Goal: Task Accomplishment & Management: Complete application form

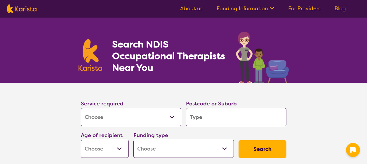
select select "[MEDICAL_DATA]"
click at [204, 115] on input "search" at bounding box center [236, 117] width 100 height 18
type input "2"
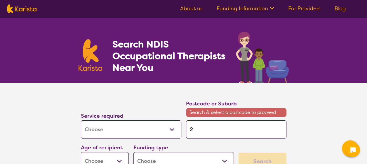
type input "24"
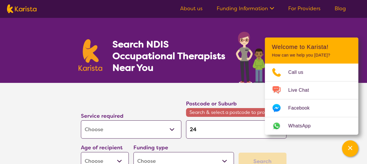
type input "248"
type input "2485"
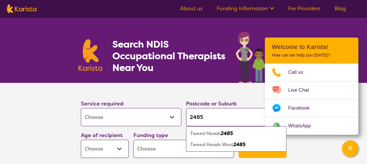
type input "248"
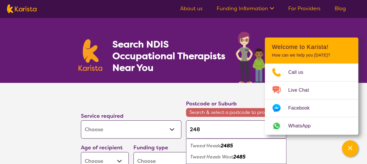
type input "2484"
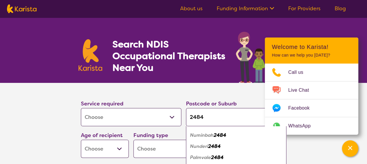
scroll to position [351, 0]
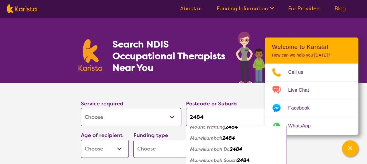
type input "2484"
click at [237, 160] on em "Murwillumbah South" at bounding box center [213, 160] width 47 height 6
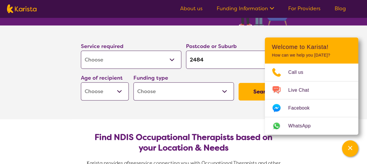
scroll to position [58, 0]
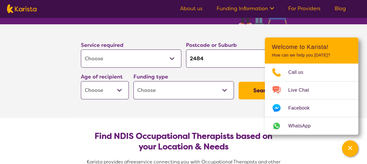
click at [118, 89] on select "Early Childhood - 0 to 9 Child - 10 to 11 Adolescent - 12 to 17 Adult - 18 to 6…" at bounding box center [105, 90] width 48 height 18
select select "EC"
click at [81, 81] on select "Early Childhood - 0 to 9 Child - 10 to 11 Adolescent - 12 to 17 Adult - 18 to 6…" at bounding box center [105, 90] width 48 height 18
select select "EC"
click at [227, 88] on select "Home Care Package (HCP) National Disability Insurance Scheme (NDIS) I don't know" at bounding box center [183, 90] width 100 height 18
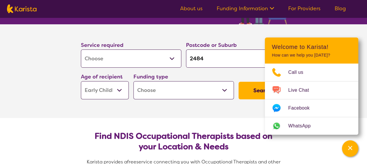
select select "NDIS"
click at [133, 81] on select "Home Care Package (HCP) National Disability Insurance Scheme (NDIS) I don't know" at bounding box center [183, 90] width 100 height 18
select select "NDIS"
click at [259, 91] on button "Search" at bounding box center [263, 90] width 48 height 18
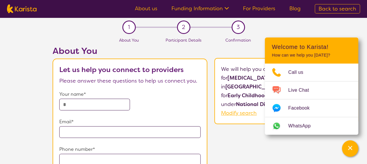
click at [255, 137] on div "About You Let us help you connect to providers Please answer these questions to…" at bounding box center [205, 144] width 323 height 196
click at [239, 146] on div "About You Let us help you connect to providers Please answer these questions to…" at bounding box center [205, 144] width 323 height 196
click at [299, 20] on section "1 About You 2 Participant Details 3 Confirmation About You Let us help you conn…" at bounding box center [183, 130] width 367 height 224
click at [352, 149] on icon "Channel Menu" at bounding box center [350, 148] width 6 height 6
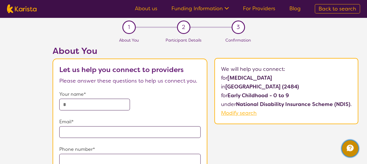
select select "[MEDICAL_DATA]"
select select "EC"
select select "NDIS"
select select "[MEDICAL_DATA]"
select select "EC"
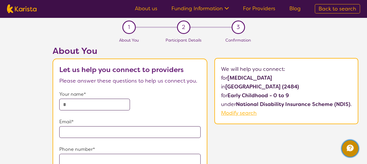
select select "NDIS"
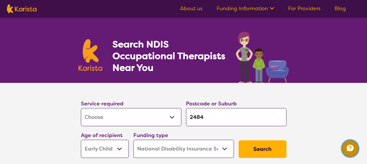
scroll to position [58, 0]
